Goal: Transaction & Acquisition: Download file/media

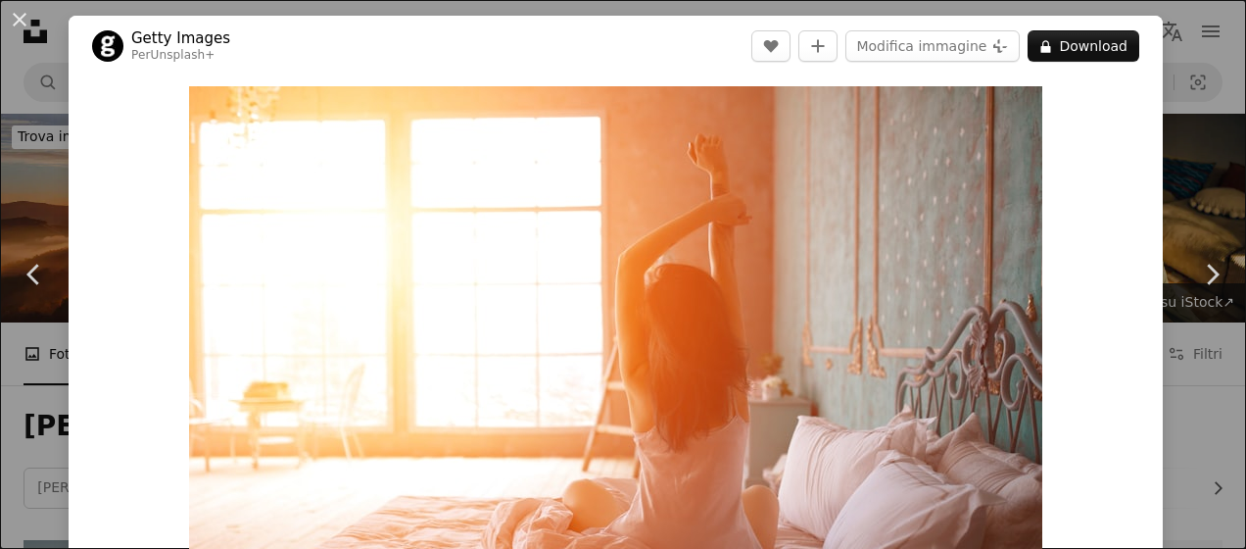
scroll to position [2102, 0]
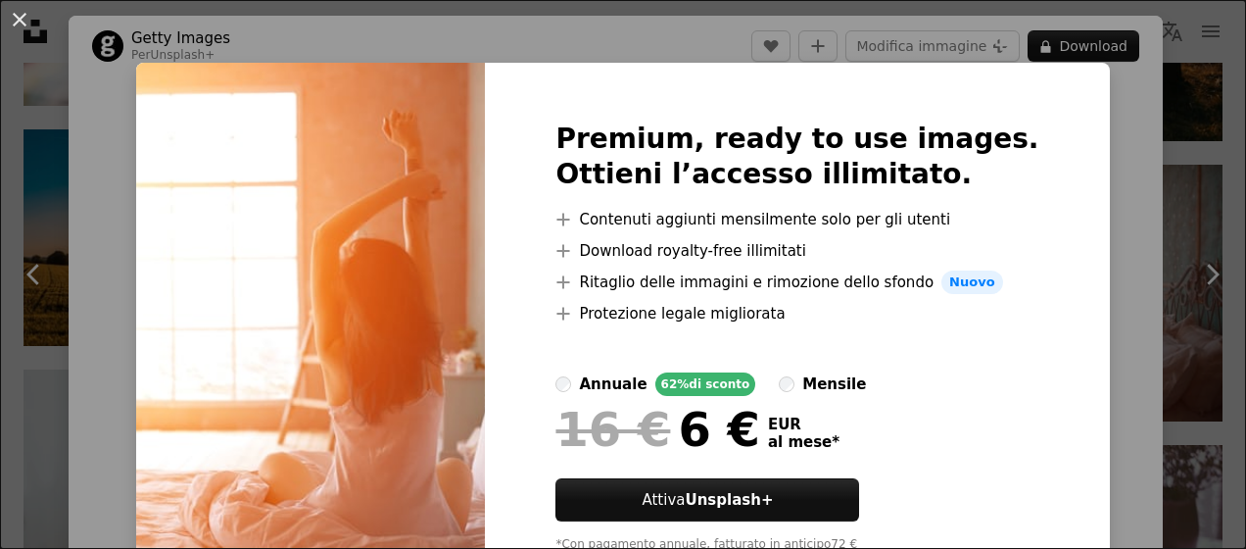
click at [1140, 249] on div "An X shape Premium, ready to use images. Ottieni l’accesso illimitato. A plus s…" at bounding box center [623, 274] width 1246 height 549
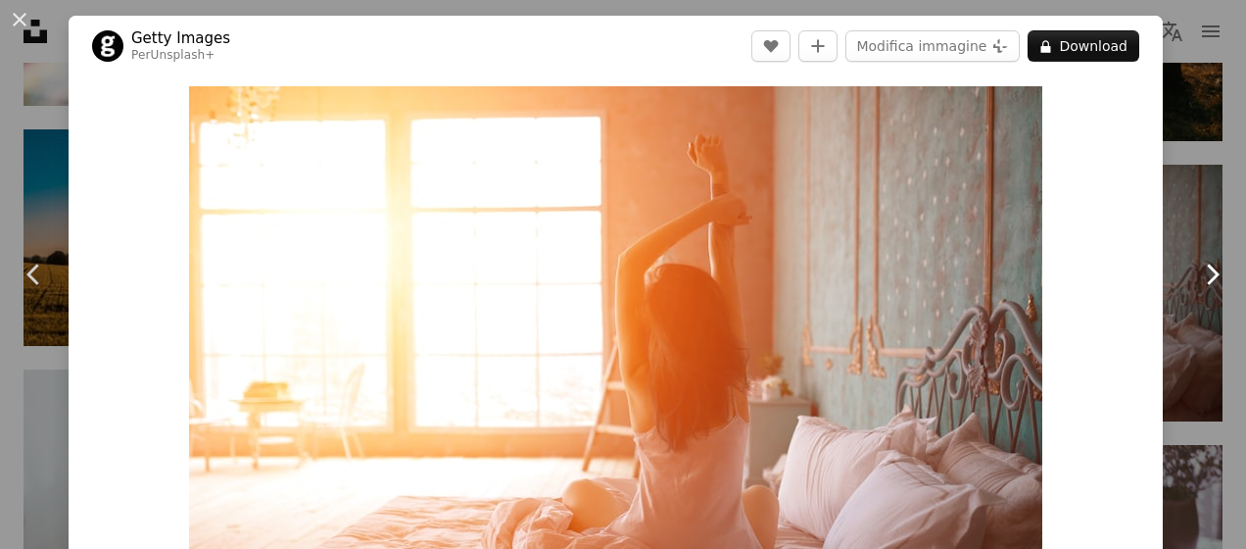
click at [1207, 271] on icon "Chevron right" at bounding box center [1211, 274] width 31 height 31
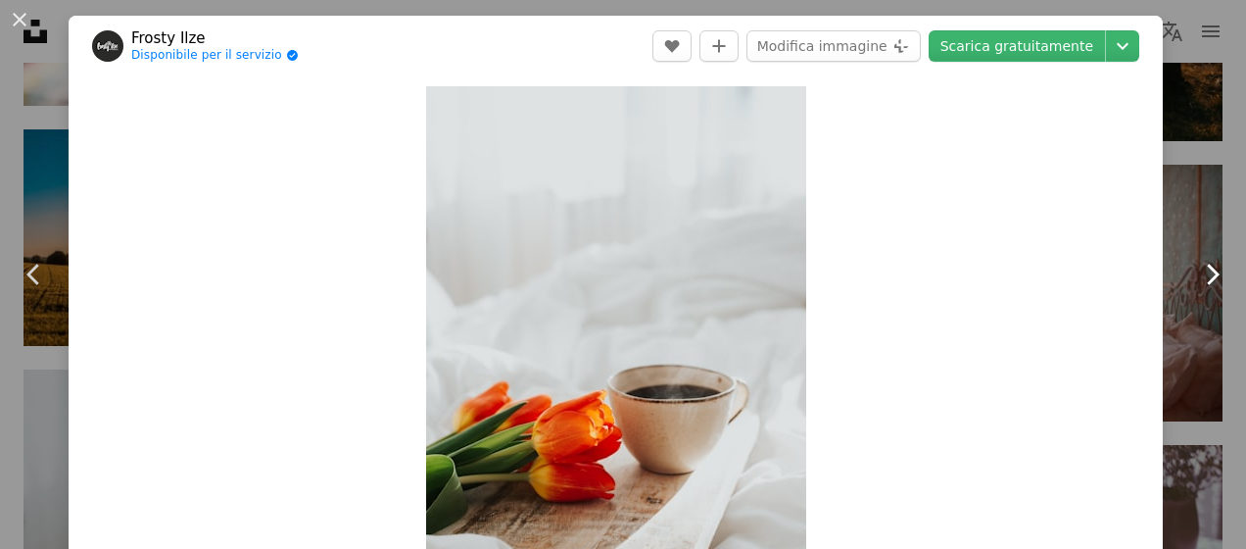
click at [1207, 271] on icon "Chevron right" at bounding box center [1211, 274] width 31 height 31
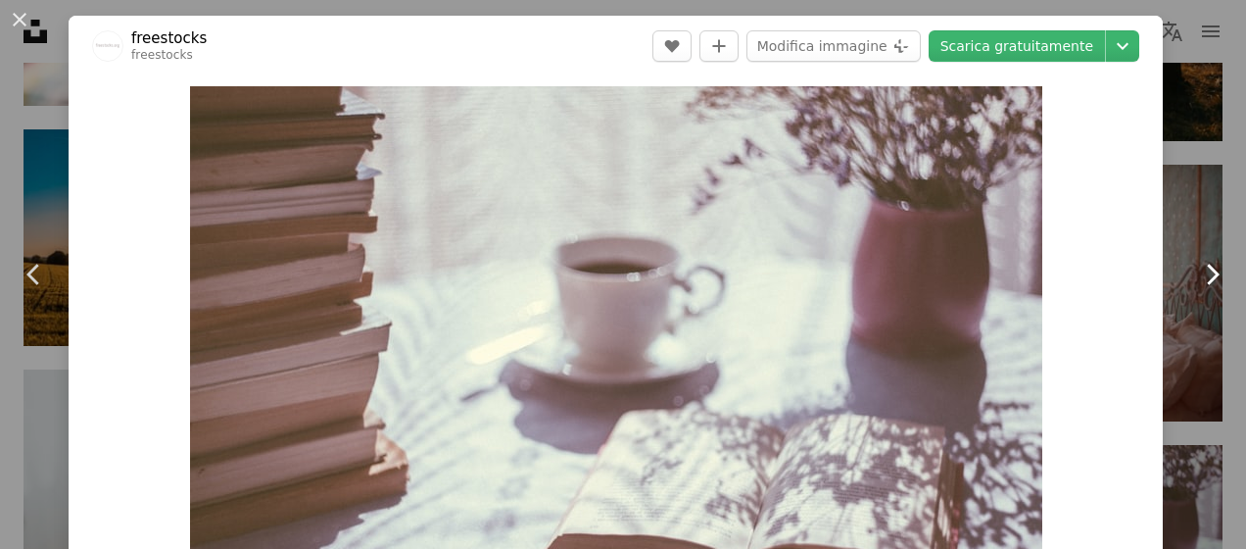
click at [1207, 271] on icon "Chevron right" at bounding box center [1211, 274] width 31 height 31
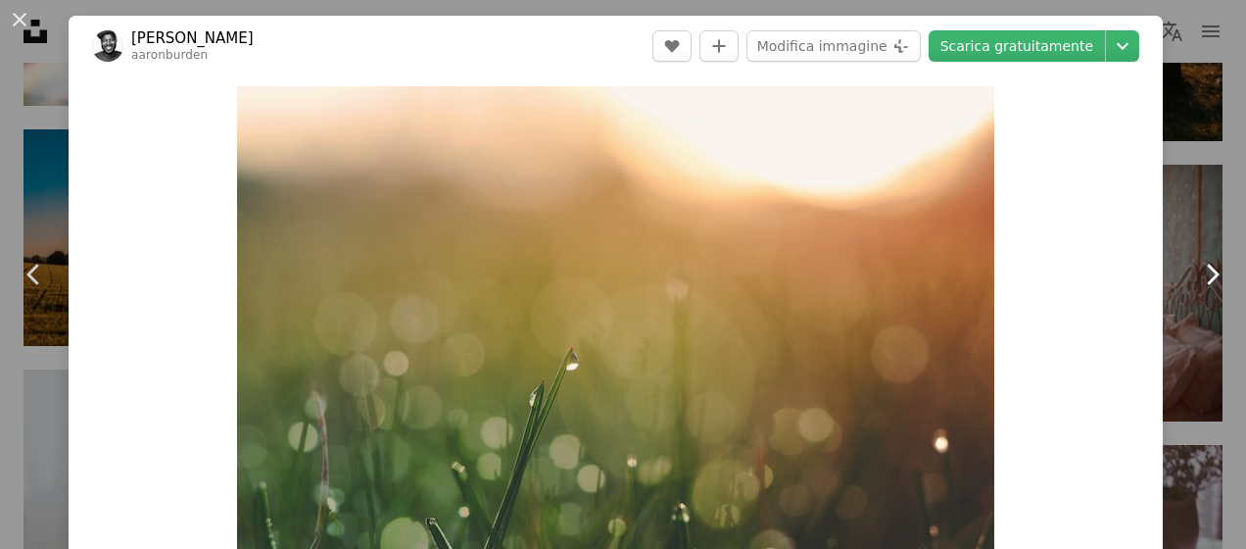
click at [1207, 271] on icon "Chevron right" at bounding box center [1211, 274] width 31 height 31
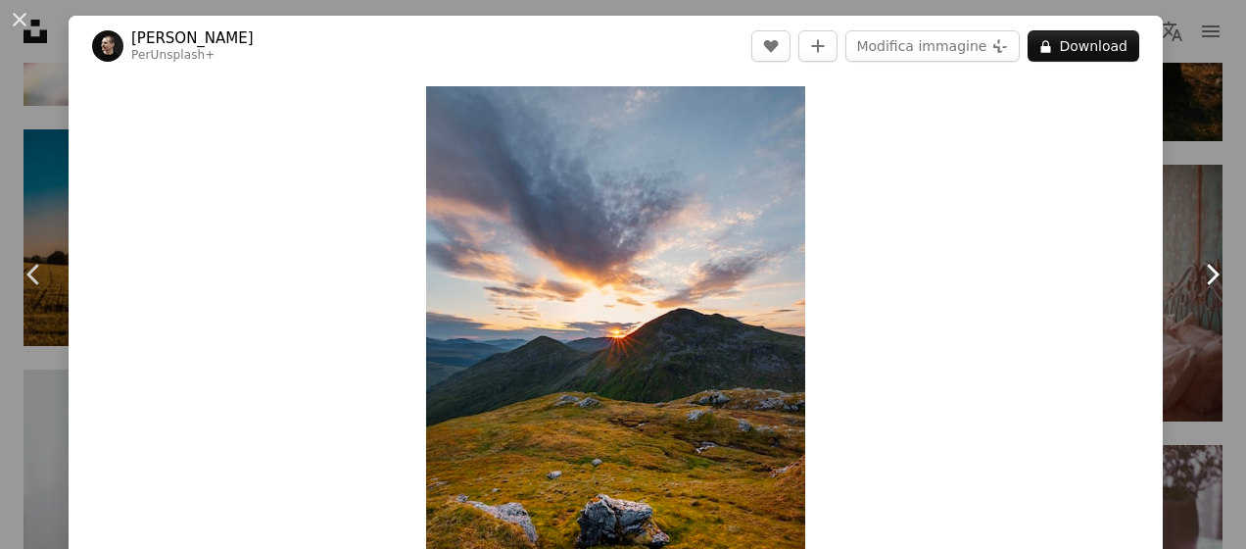
click at [1207, 271] on icon "Chevron right" at bounding box center [1211, 274] width 31 height 31
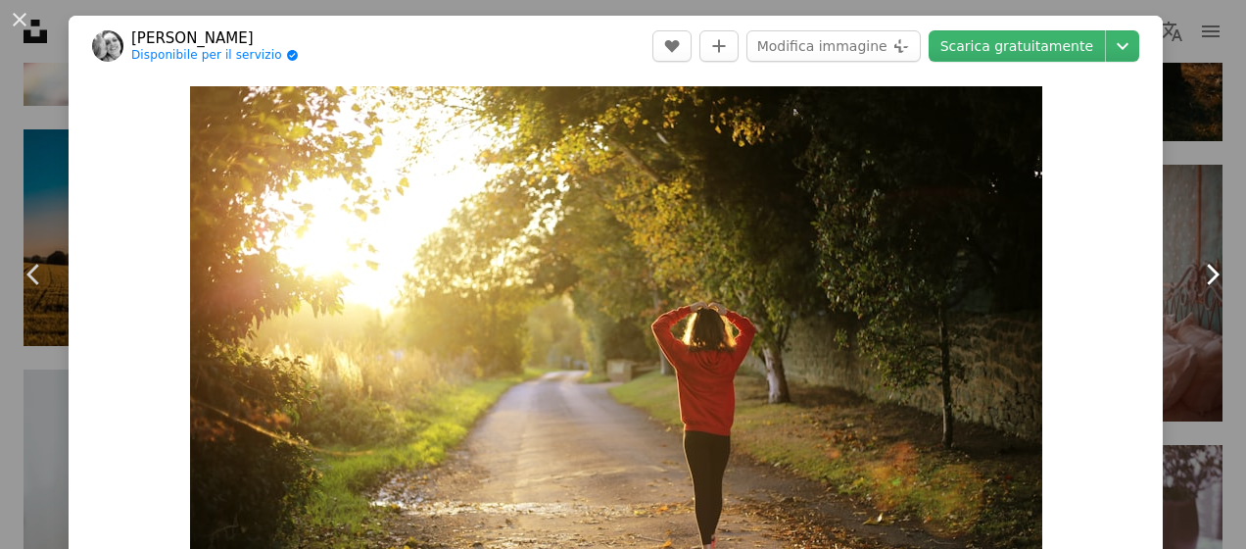
click at [1207, 271] on icon "Chevron right" at bounding box center [1211, 274] width 31 height 31
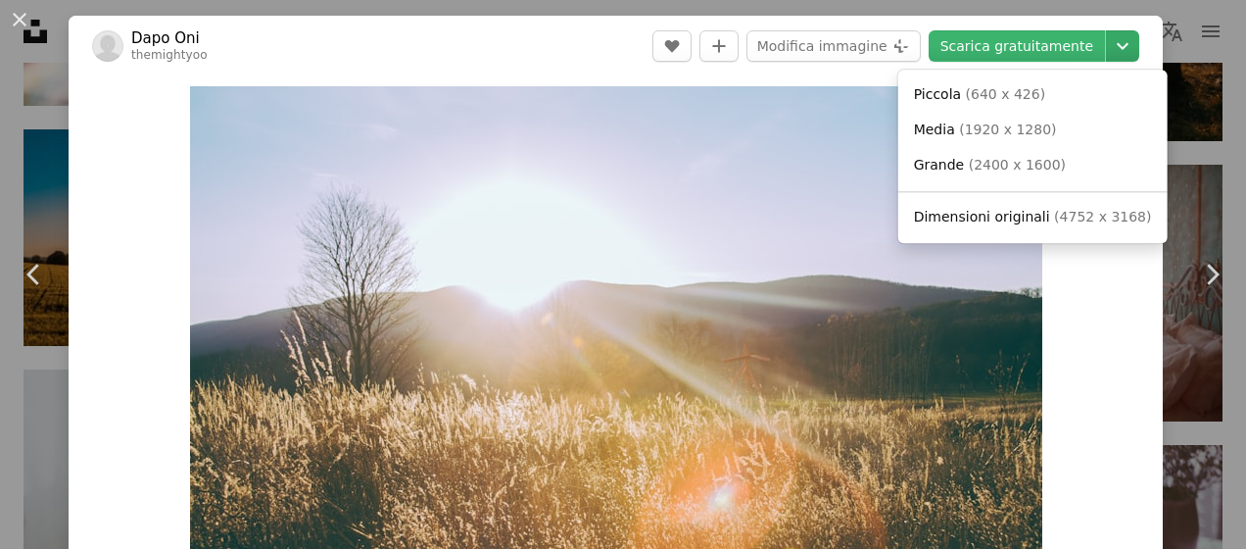
click at [1117, 47] on icon "Chevron down" at bounding box center [1122, 46] width 31 height 24
click at [942, 88] on span "Piccola" at bounding box center [937, 94] width 47 height 16
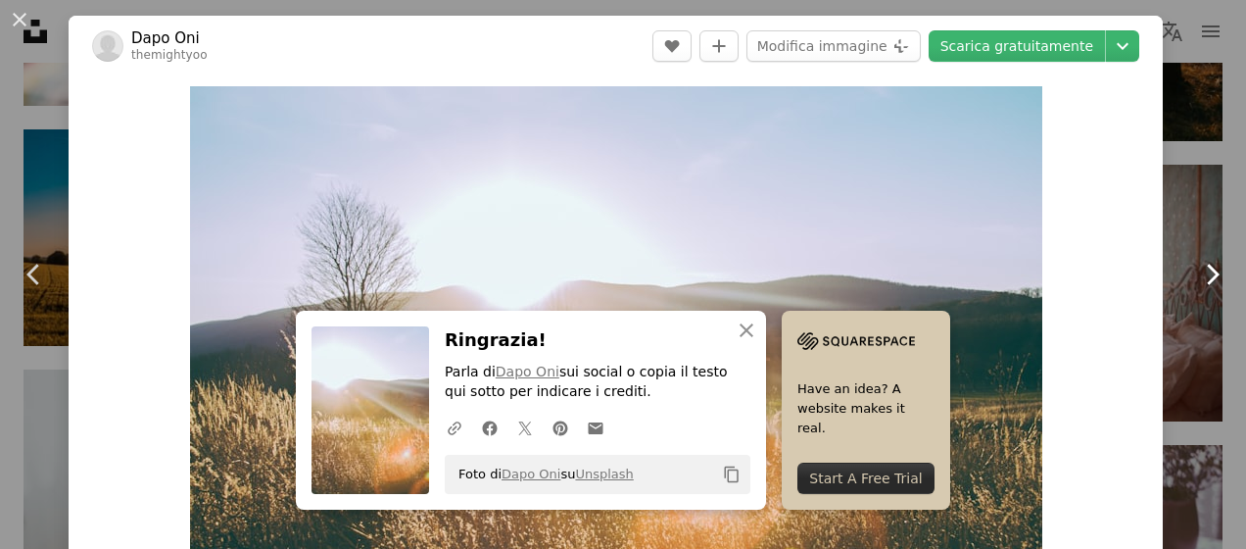
click at [1211, 280] on icon at bounding box center [1213, 274] width 13 height 21
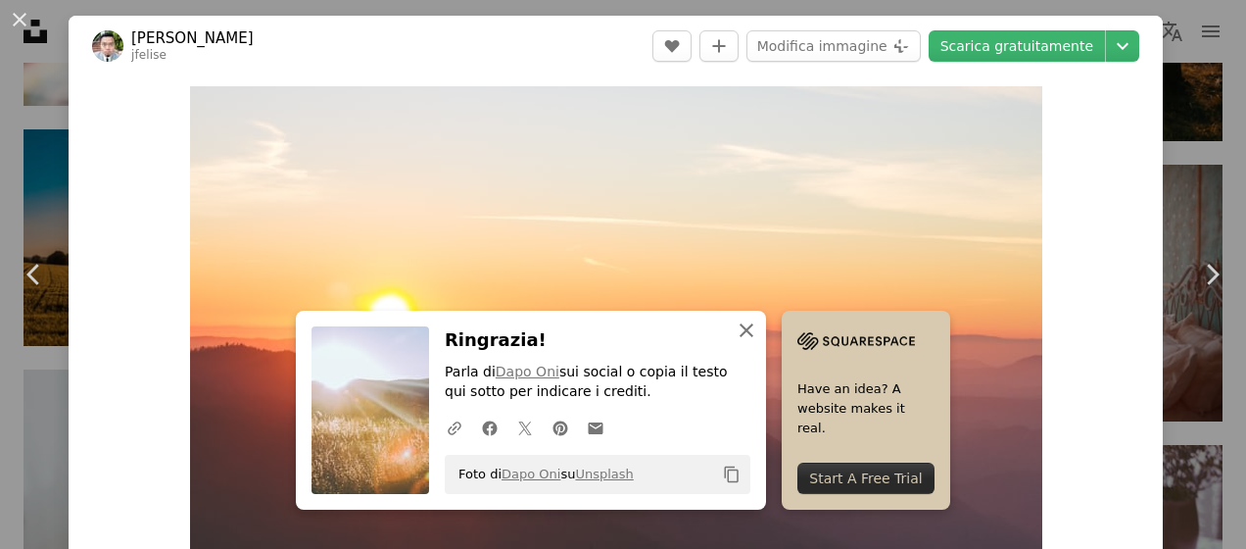
click at [745, 327] on icon "button" at bounding box center [747, 330] width 14 height 14
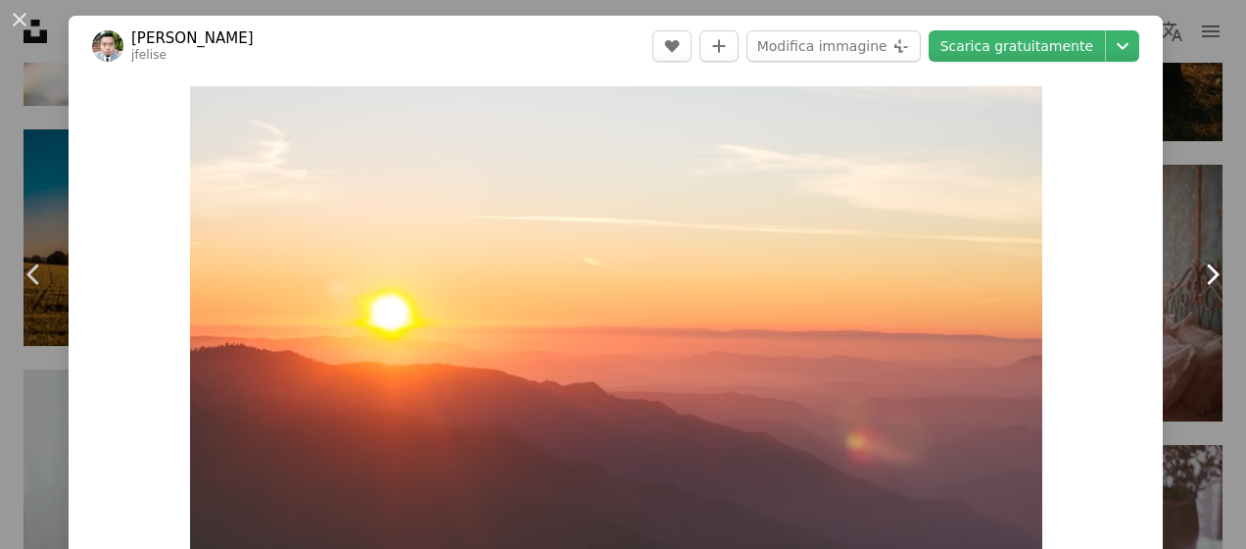
click at [1211, 273] on icon "Chevron right" at bounding box center [1211, 274] width 31 height 31
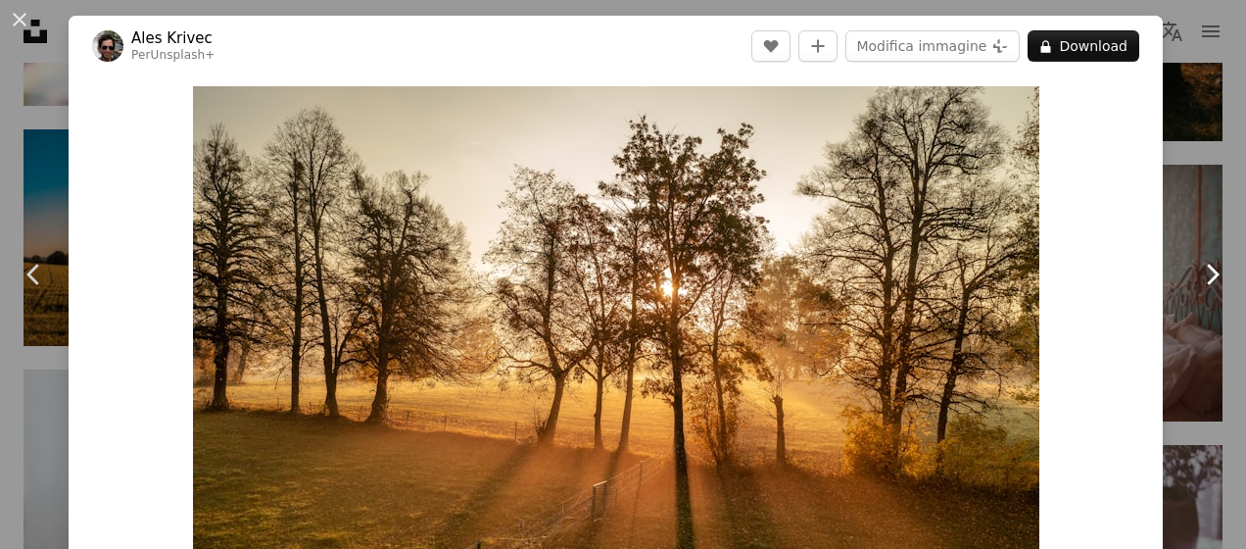
click at [1211, 273] on icon "Chevron right" at bounding box center [1211, 274] width 31 height 31
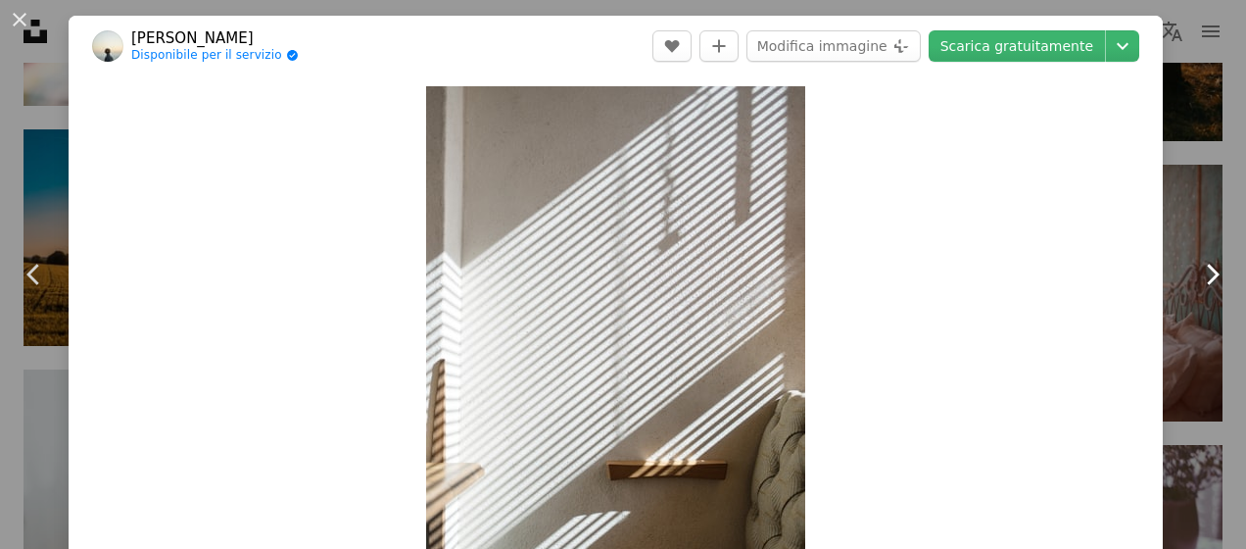
click at [1211, 273] on icon "Chevron right" at bounding box center [1211, 274] width 31 height 31
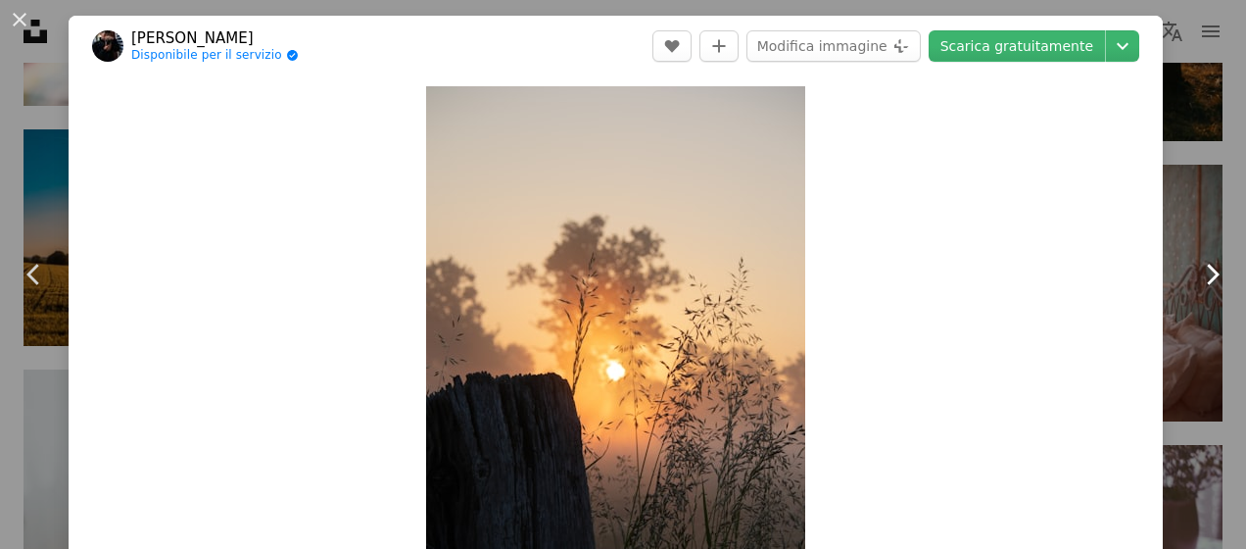
click at [1211, 273] on icon "Chevron right" at bounding box center [1211, 274] width 31 height 31
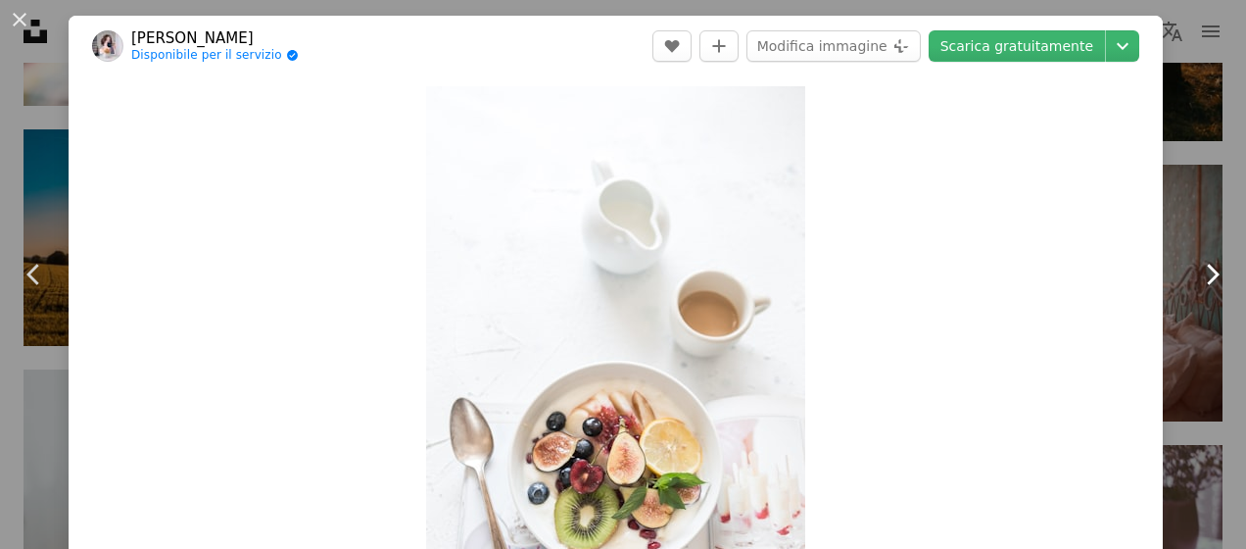
click at [1211, 273] on icon "Chevron right" at bounding box center [1211, 274] width 31 height 31
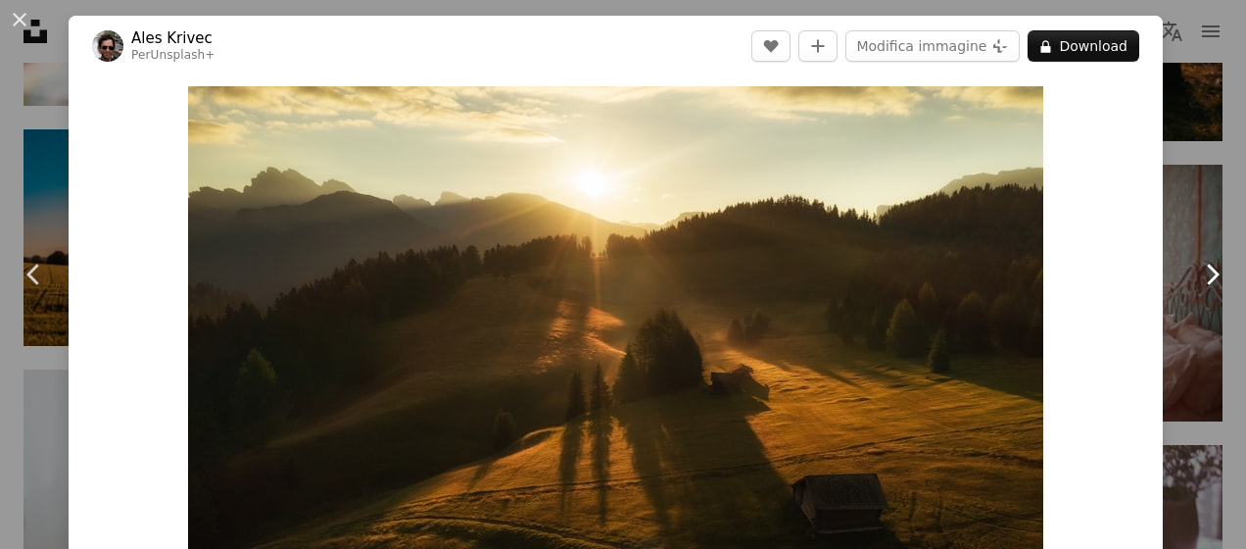
click at [1211, 273] on icon "Chevron right" at bounding box center [1211, 274] width 31 height 31
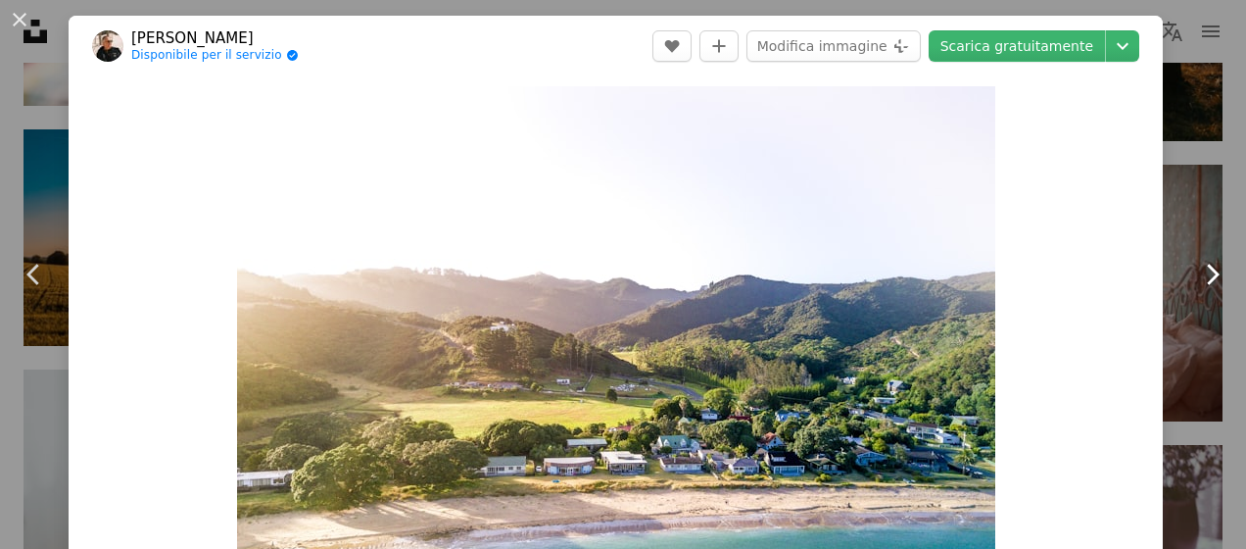
click at [1211, 273] on icon "Chevron right" at bounding box center [1211, 274] width 31 height 31
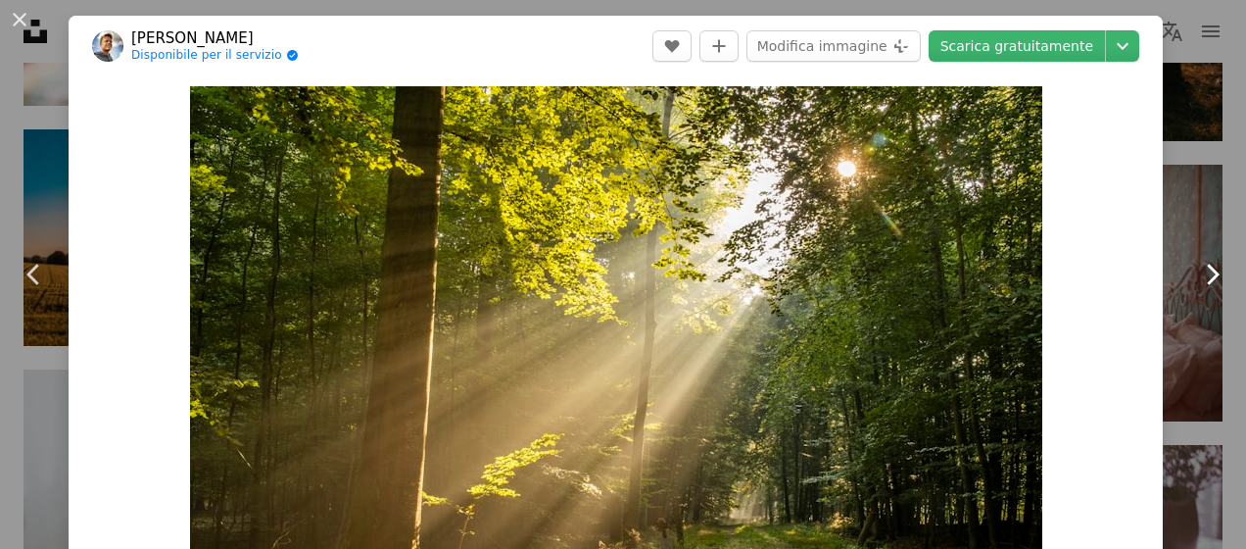
click at [1211, 273] on icon "Chevron right" at bounding box center [1211, 274] width 31 height 31
